Goal: Transaction & Acquisition: Purchase product/service

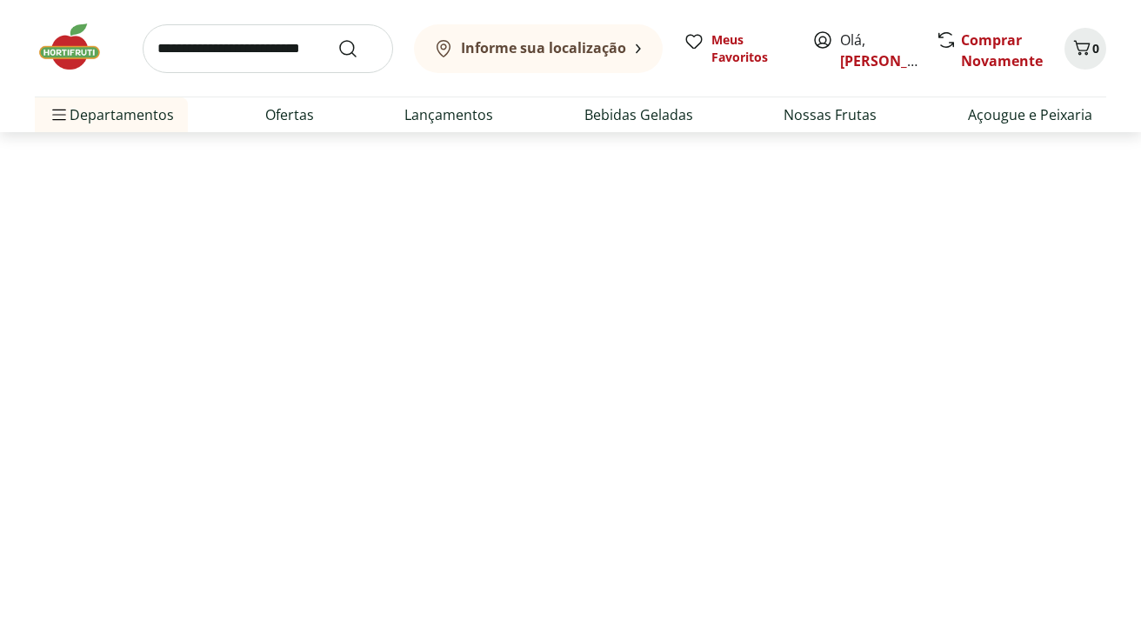
select select "**********"
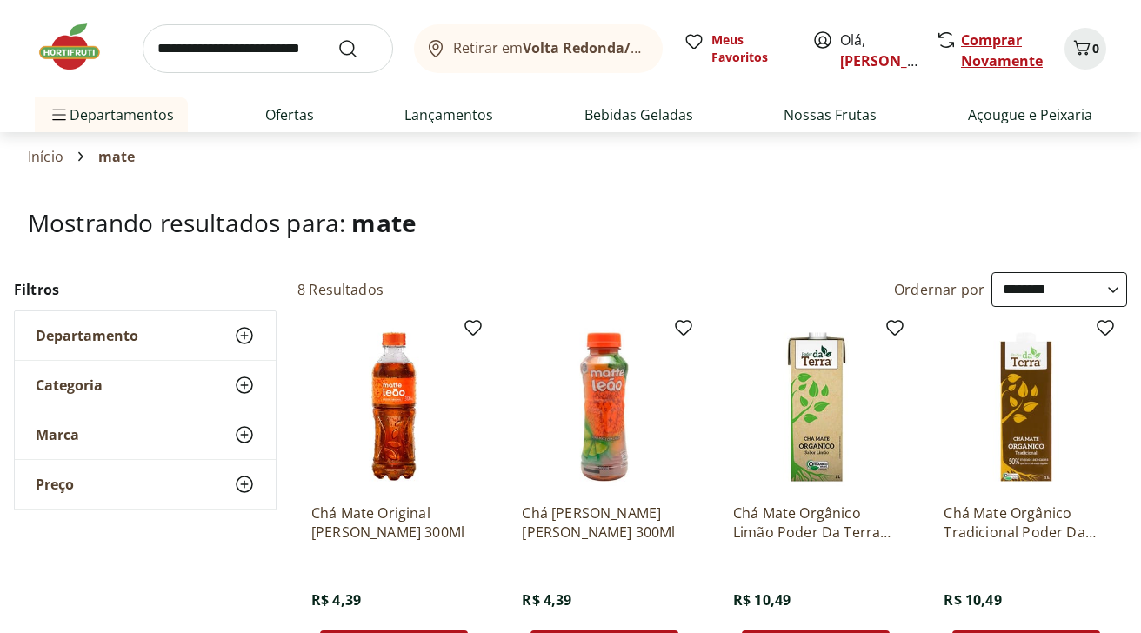
click at [994, 55] on link "Comprar Novamente" at bounding box center [1002, 50] width 82 height 40
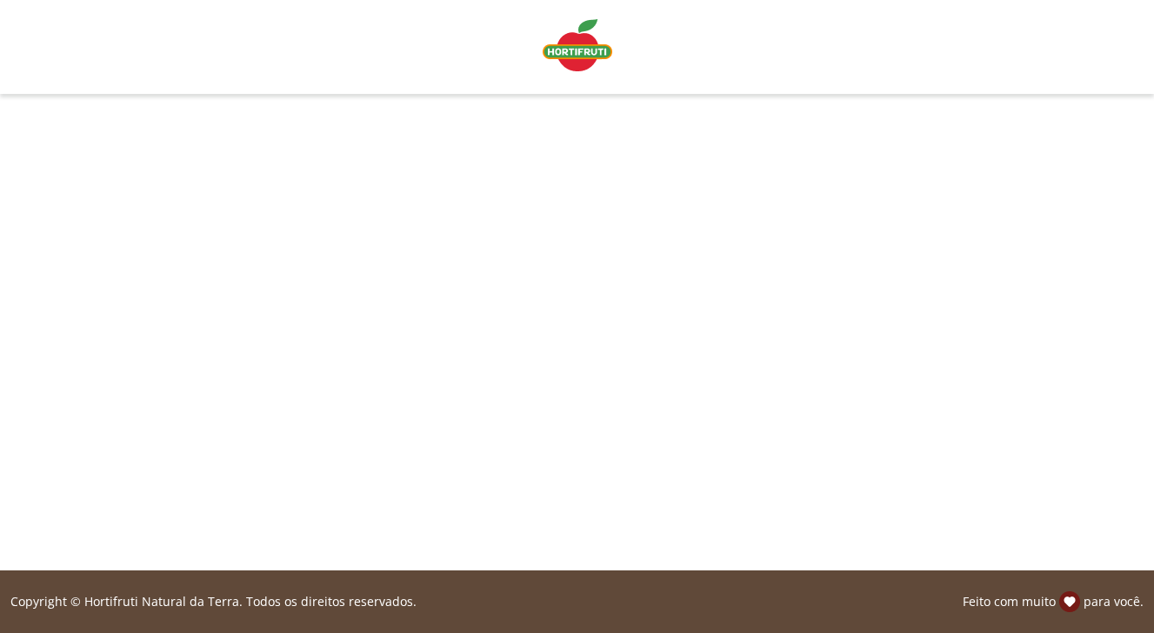
click at [576, 55] on img "Linha de sessão" at bounding box center [578, 45] width 70 height 52
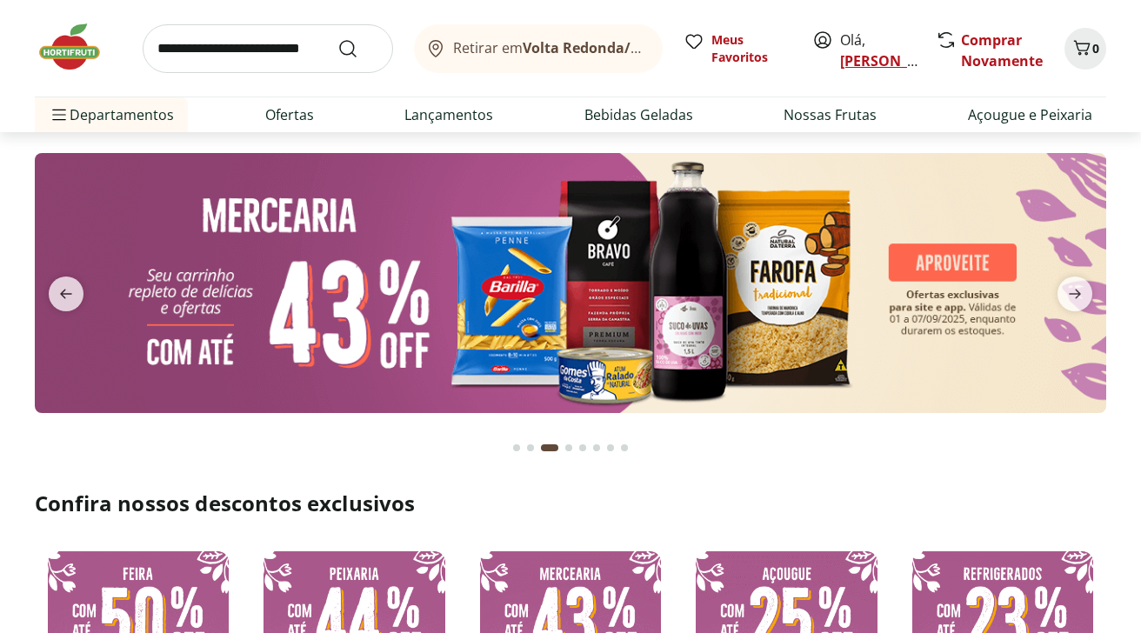
click at [856, 56] on link "[PERSON_NAME]" at bounding box center [896, 60] width 113 height 19
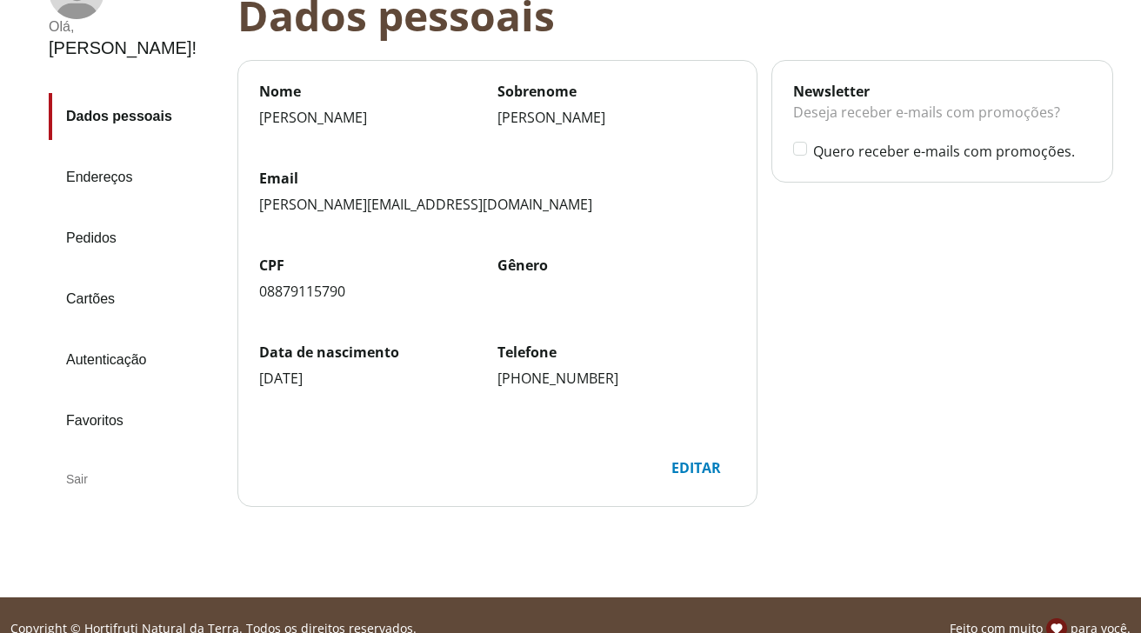
scroll to position [174, 0]
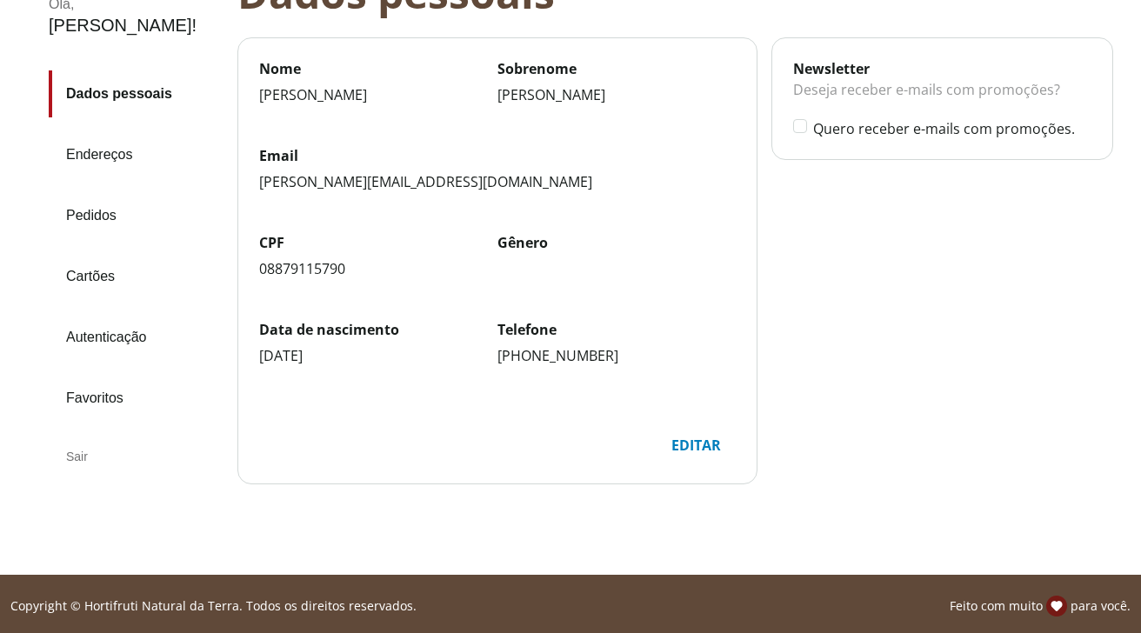
click at [81, 192] on link "Pedidos" at bounding box center [136, 215] width 175 height 47
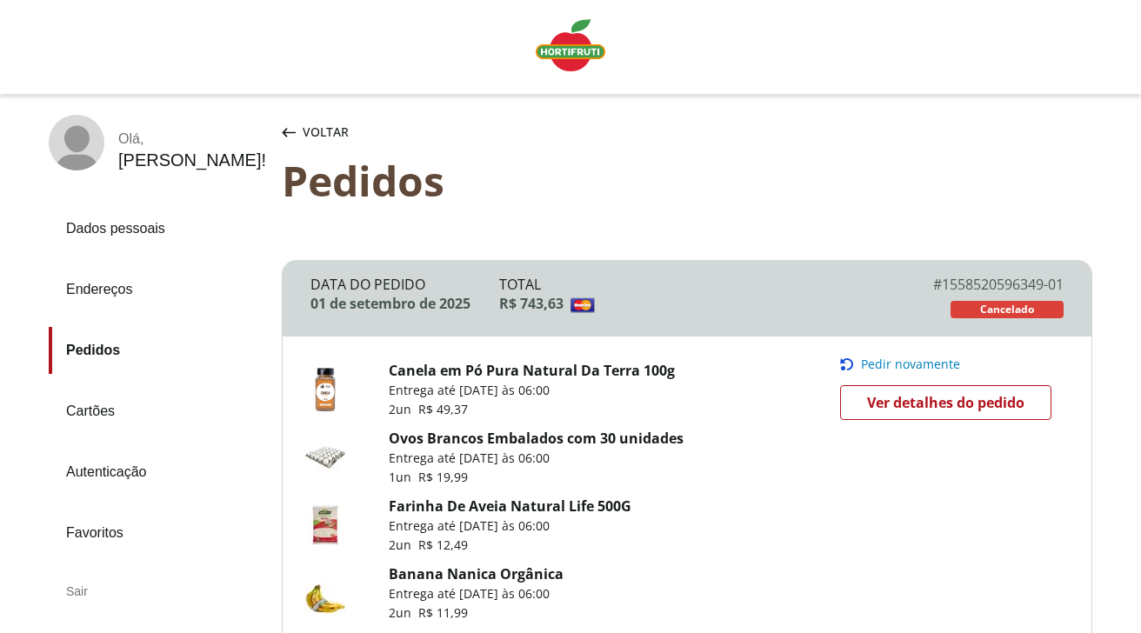
click at [904, 359] on span "Pedir novamente" at bounding box center [910, 364] width 99 height 14
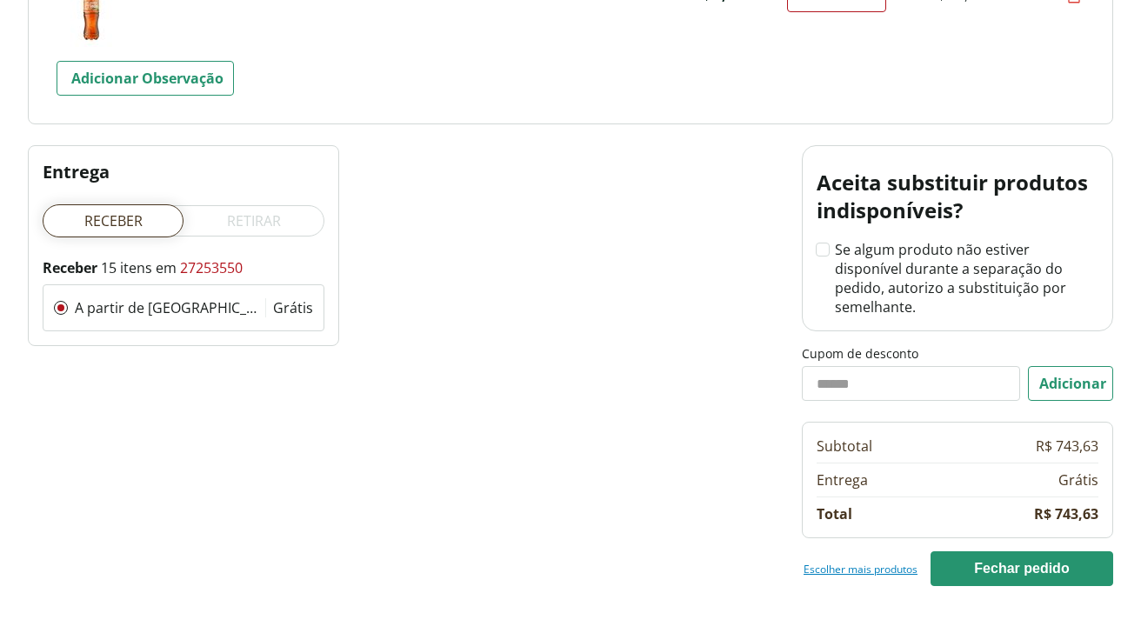
scroll to position [2348, 0]
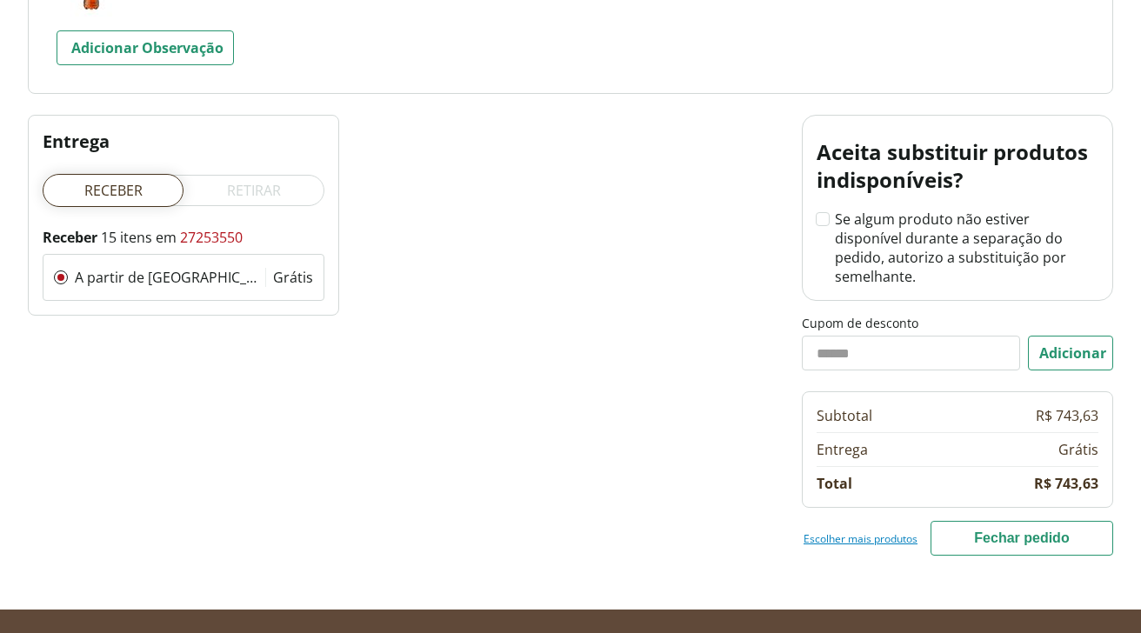
click at [1048, 524] on button "Fechar pedido" at bounding box center [1021, 538] width 183 height 35
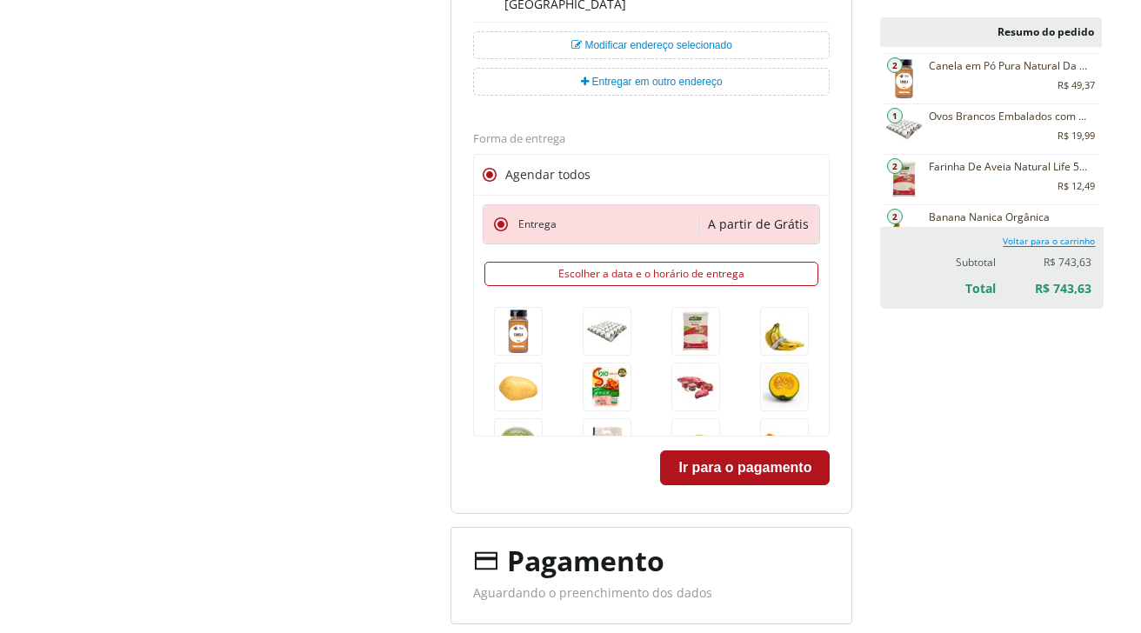
scroll to position [523, 0]
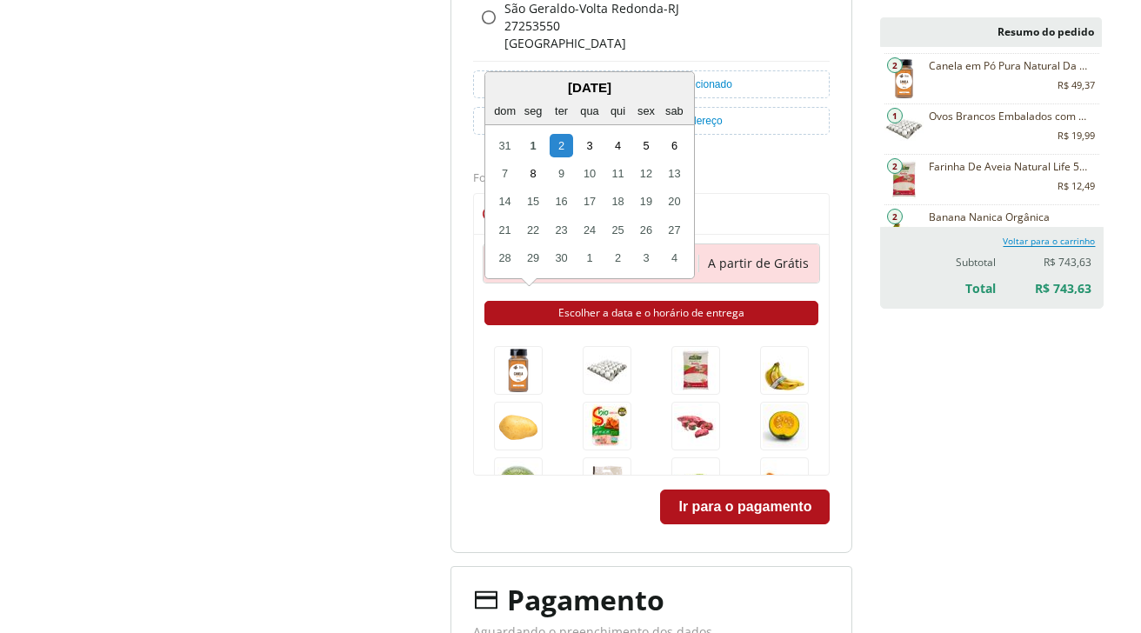
click at [658, 310] on button "Escolher a data e o horário de entrega" at bounding box center [651, 313] width 334 height 24
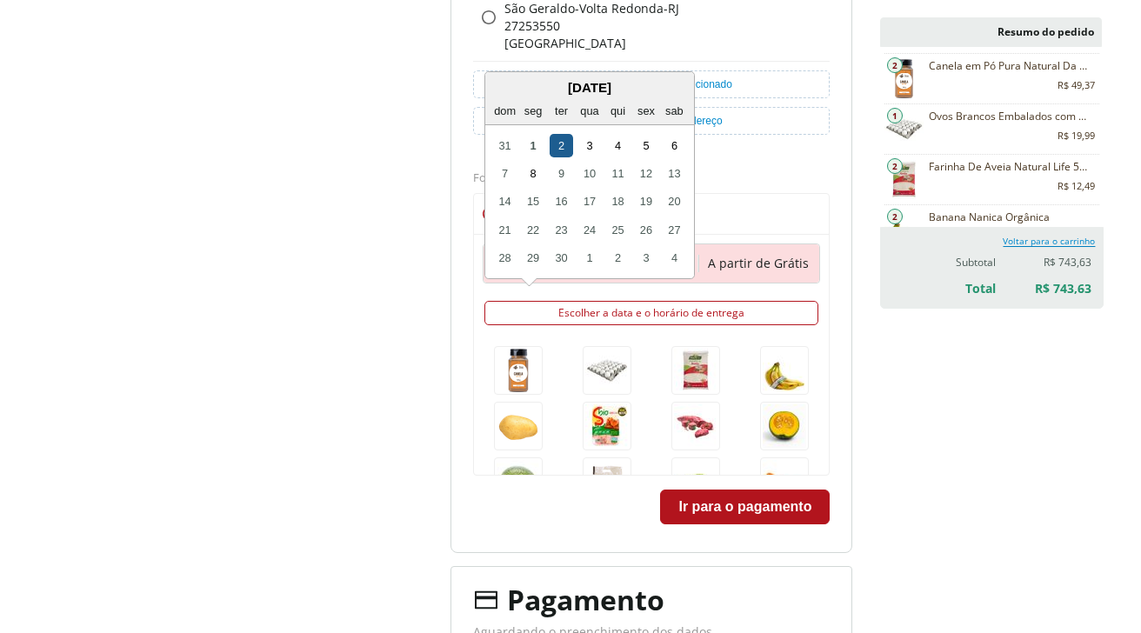
click at [562, 142] on div "2" at bounding box center [561, 145] width 23 height 23
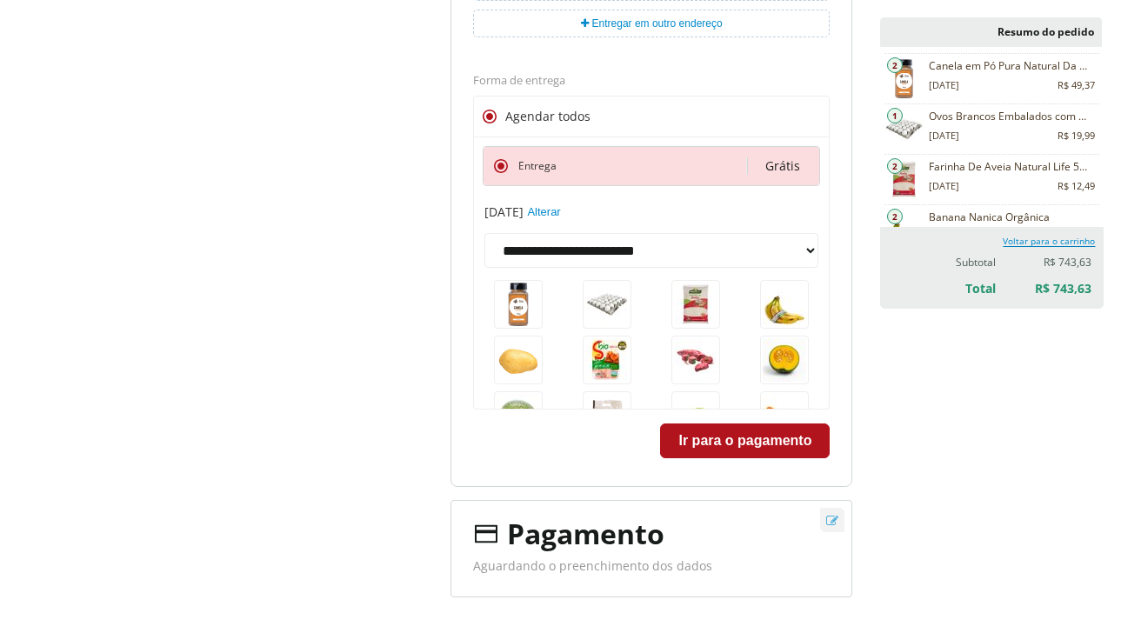
scroll to position [696, 0]
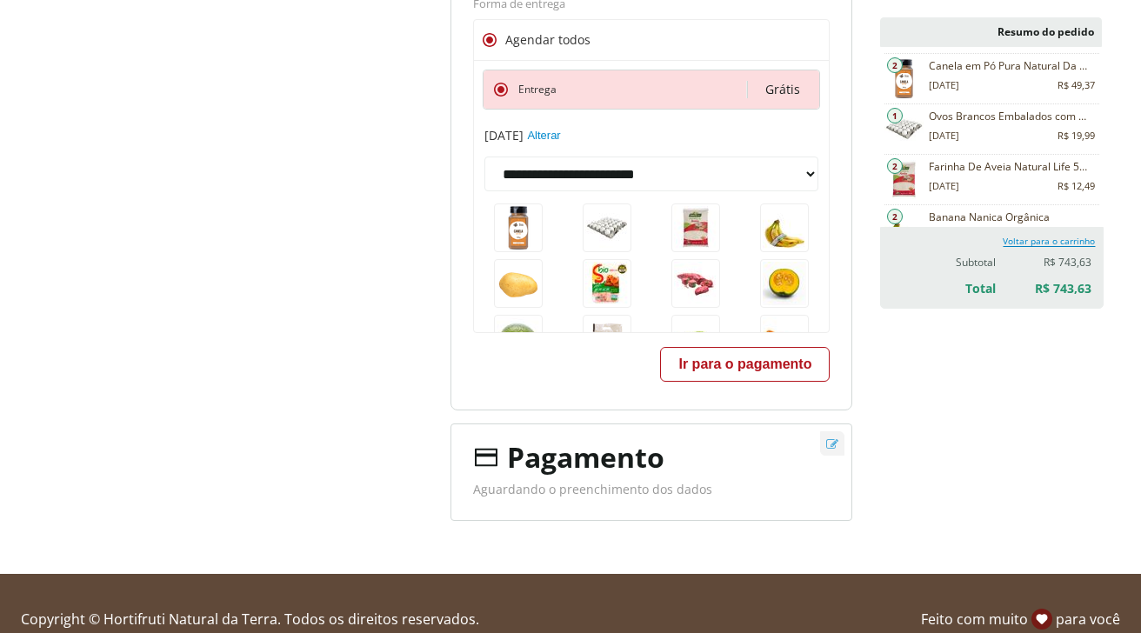
click at [766, 368] on button "Ir para o pagamento" at bounding box center [745, 364] width 170 height 35
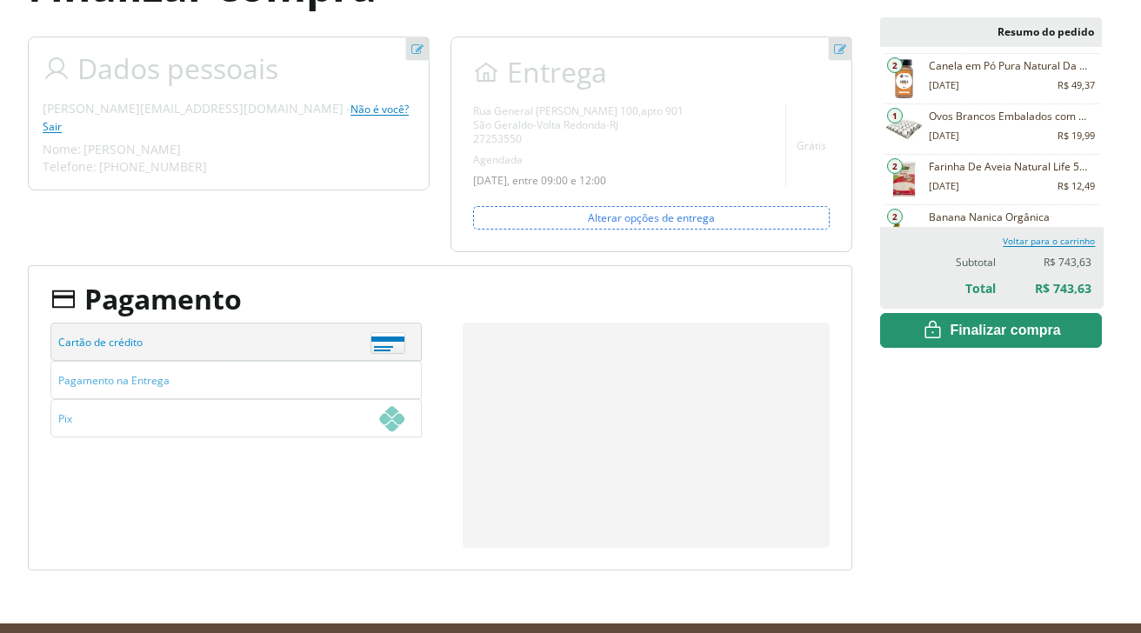
scroll to position [174, 0]
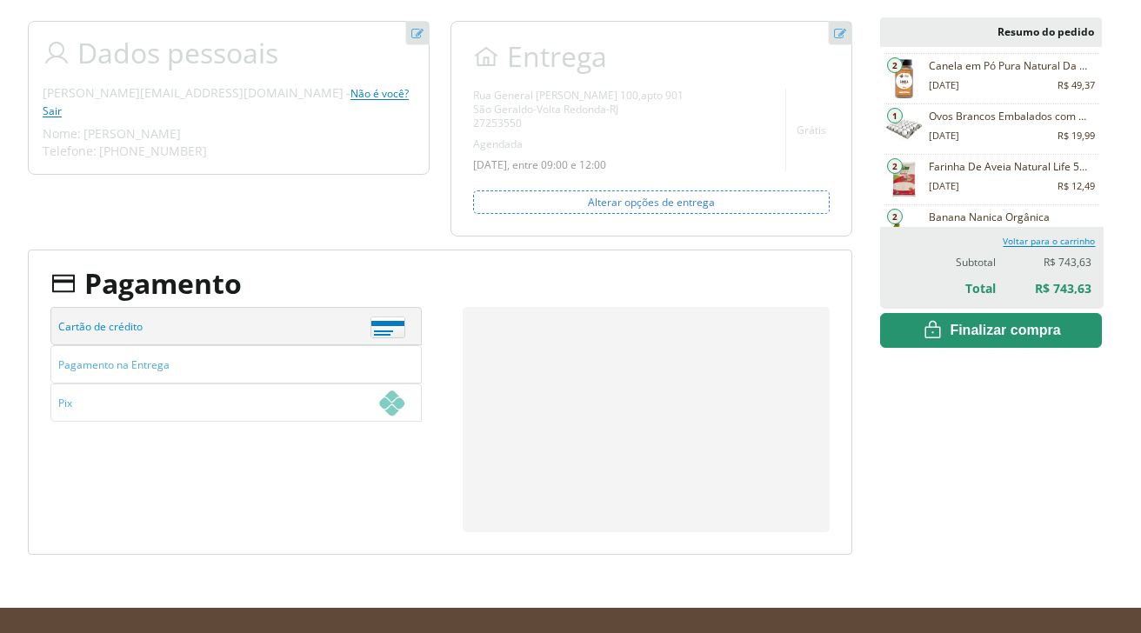
click at [903, 494] on div "Resumo do pedido Canela em Pó Pura Natural Da Terra 100g 2 02/09/2025 R$ 49,37 …" at bounding box center [991, 285] width 222 height 537
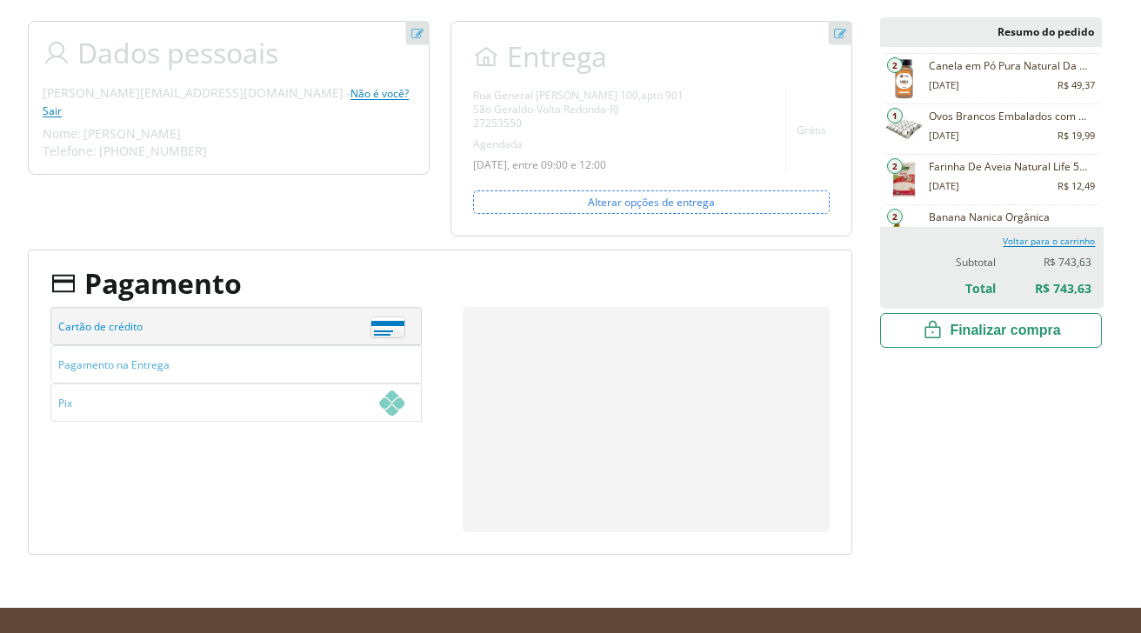
click at [994, 329] on span "Finalizar compra" at bounding box center [1004, 330] width 110 height 17
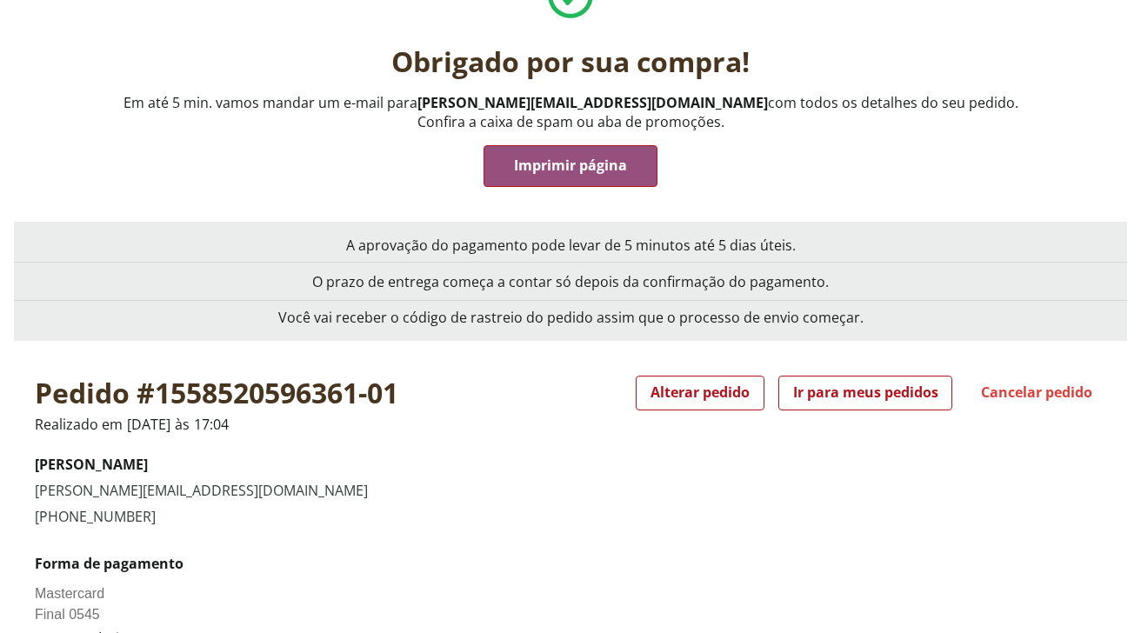
scroll to position [174, 0]
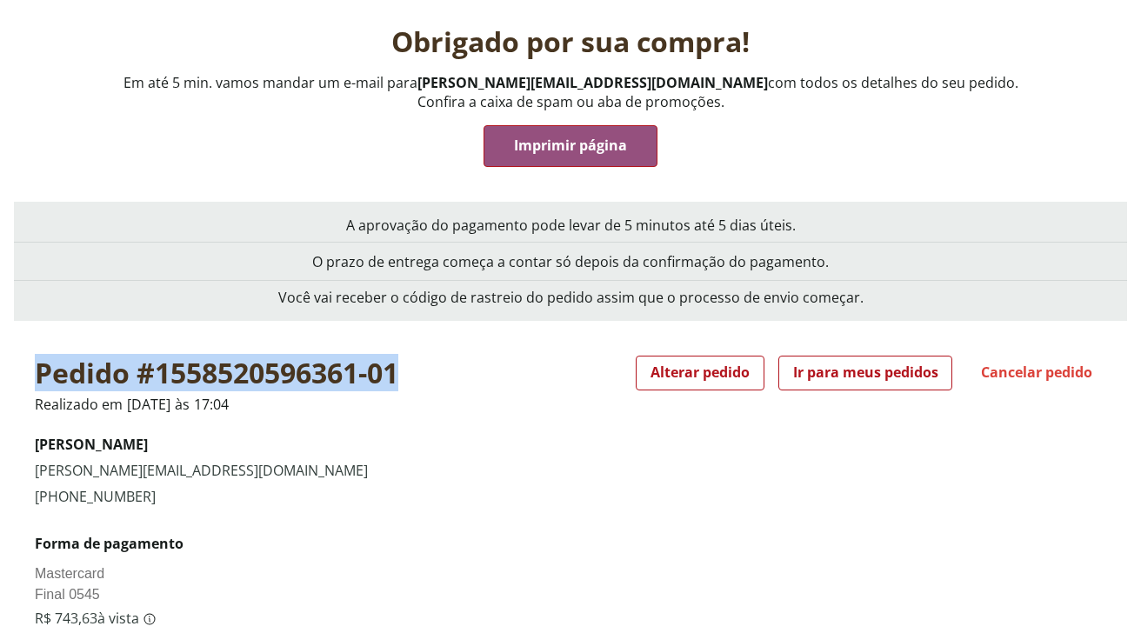
drag, startPoint x: 40, startPoint y: 372, endPoint x: 434, endPoint y: 382, distance: 394.0
click at [434, 382] on div "Pedido #1558520596361-01 Realizado em 01/09/2025 às 17:04 Vendido e entregue po…" at bounding box center [570, 385] width 1071 height 58
copy h3 "Pedido #1558520596361-01"
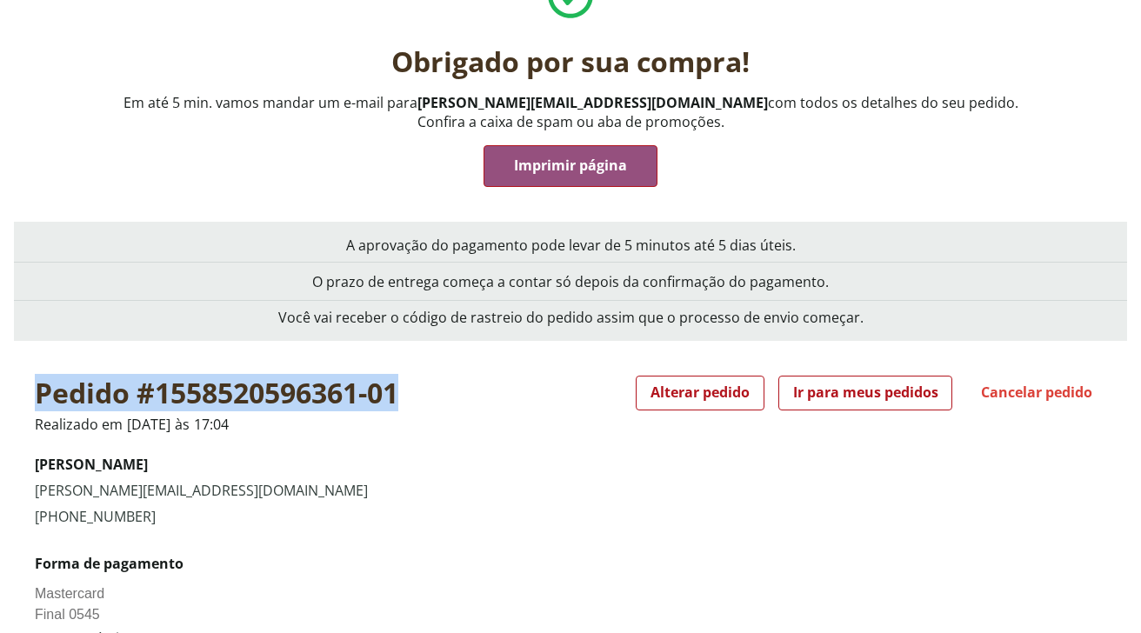
scroll to position [0, 0]
